Goal: Transaction & Acquisition: Purchase product/service

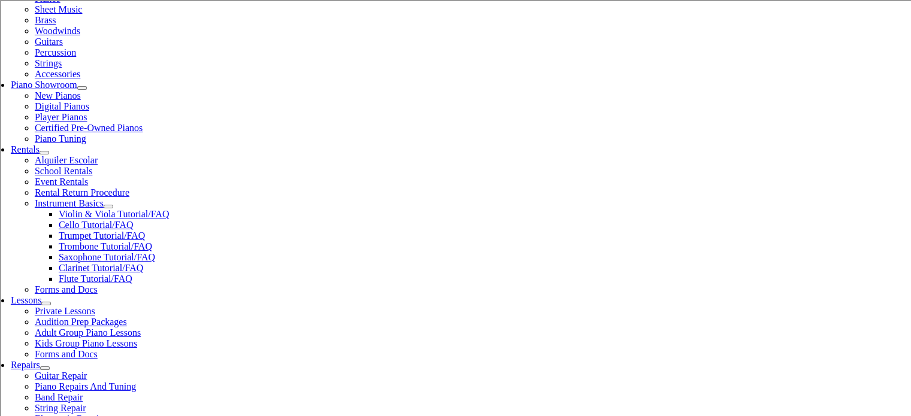
scroll to position [277, 0]
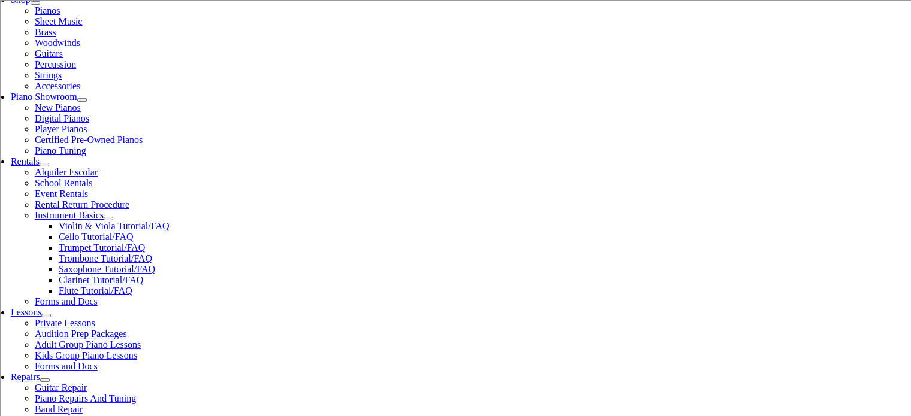
drag, startPoint x: 253, startPoint y: 330, endPoint x: 222, endPoint y: 294, distance: 48.0
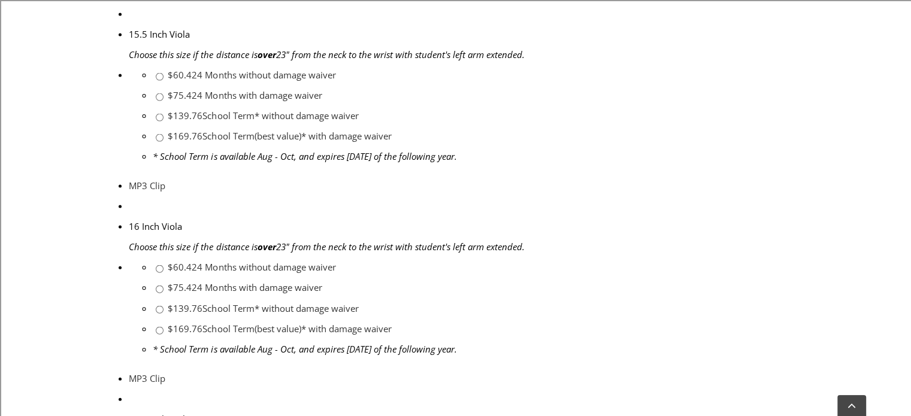
scroll to position [2618, 0]
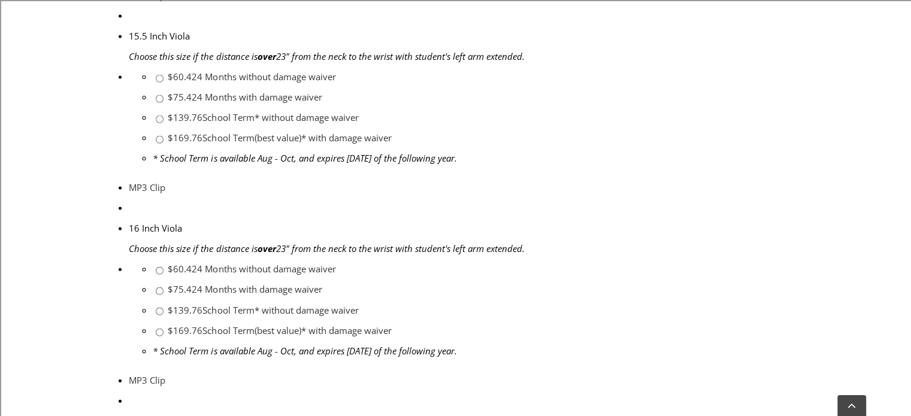
drag, startPoint x: 230, startPoint y: 148, endPoint x: 419, endPoint y: 179, distance: 191.8
